Goal: Find specific page/section: Find specific page/section

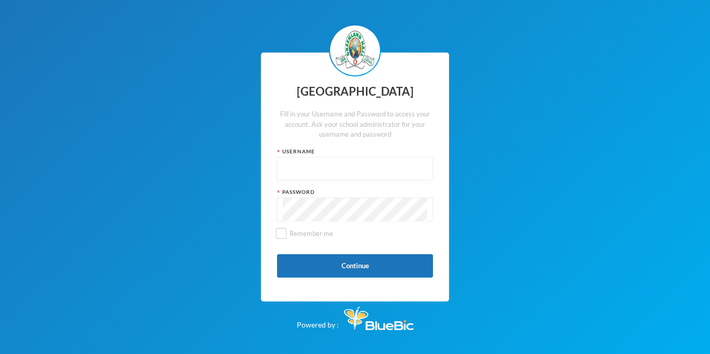
click at [300, 176] on input "text" at bounding box center [355, 168] width 144 height 23
type input "glhc21"
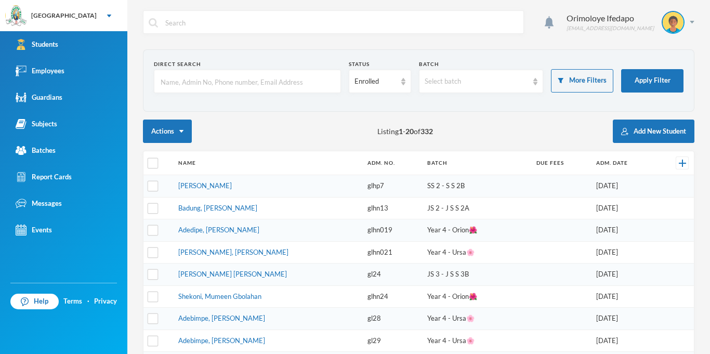
checkbox input "false"
click at [46, 150] on div "Batches" at bounding box center [36, 150] width 40 height 11
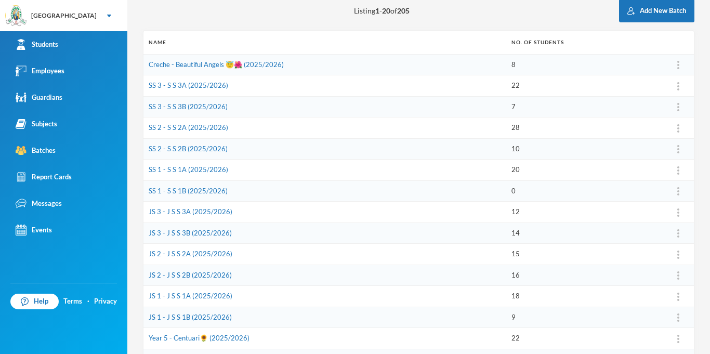
scroll to position [125, 0]
